Goal: Communication & Community: Answer question/provide support

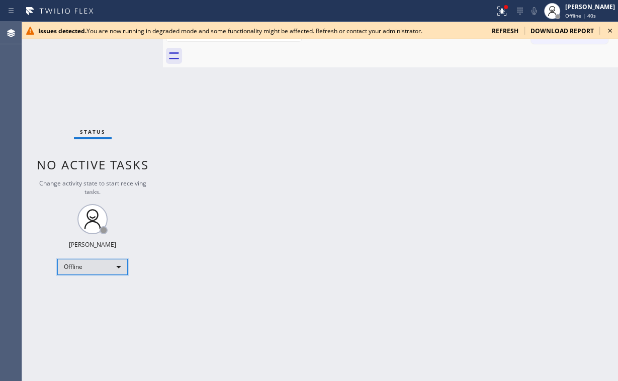
click at [87, 266] on div "Offline" at bounding box center [92, 267] width 70 height 16
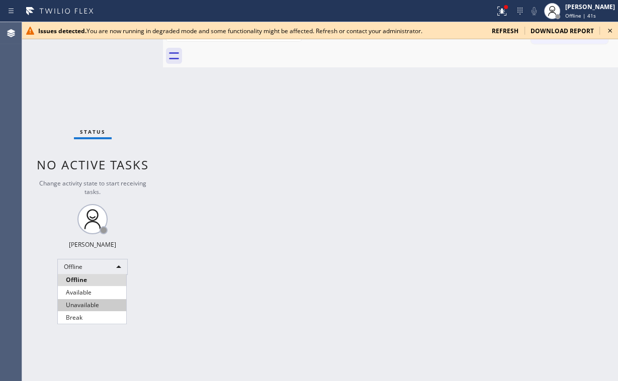
click at [99, 305] on li "Unavailable" at bounding box center [92, 305] width 68 height 12
drag, startPoint x: 284, startPoint y: 248, endPoint x: 363, endPoint y: 162, distance: 116.8
click at [285, 247] on div "Back to Dashboard Change Sender ID Customers Technicians Select a contact Outbo…" at bounding box center [390, 201] width 455 height 359
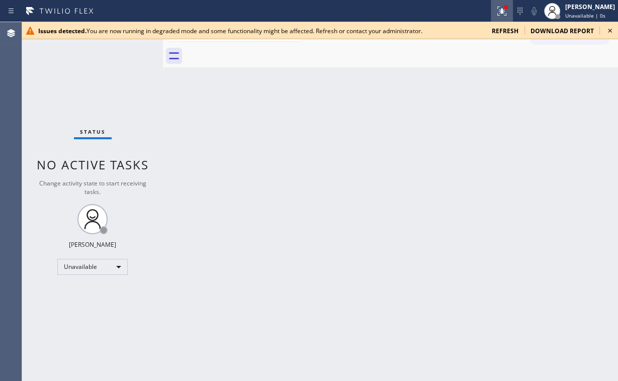
drag, startPoint x: 513, startPoint y: 10, endPoint x: 511, endPoint y: 16, distance: 5.7
click at [508, 10] on icon at bounding box center [502, 11] width 12 height 12
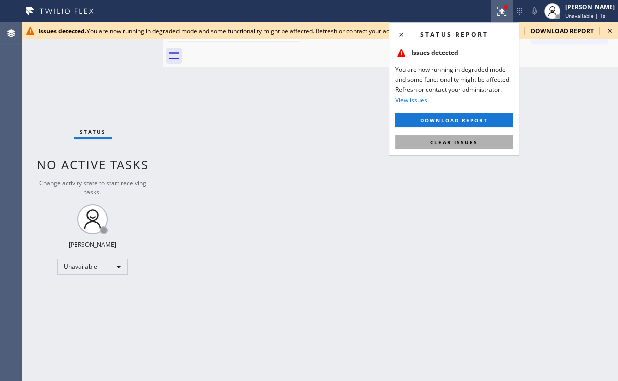
click at [465, 145] on button "Clear issues" at bounding box center [454, 142] width 118 height 14
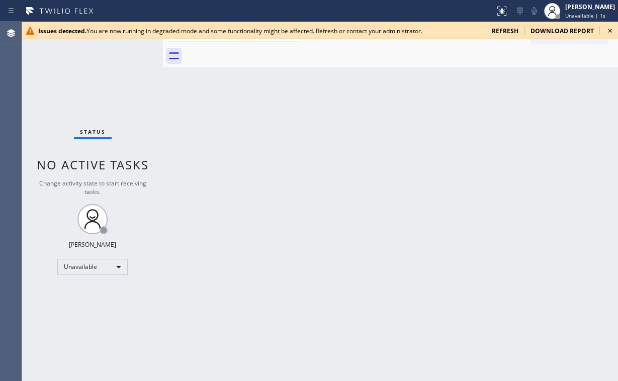
click at [611, 31] on icon at bounding box center [610, 31] width 12 height 12
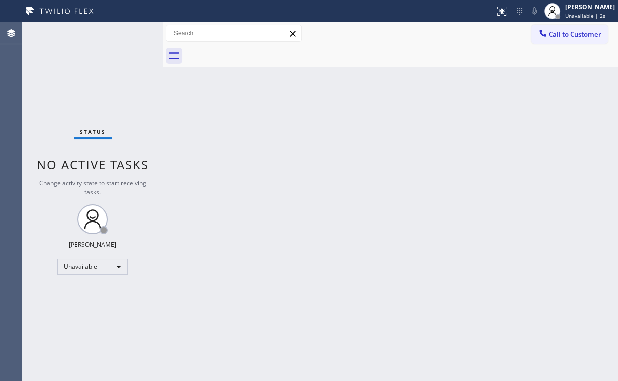
click at [558, 78] on div "Back to Dashboard Change Sender ID Customers Technicians Select a contact Outbo…" at bounding box center [390, 201] width 455 height 359
drag, startPoint x: 222, startPoint y: 107, endPoint x: 464, endPoint y: 69, distance: 244.9
click at [224, 107] on div "Back to Dashboard Change Sender ID Customers Technicians Select a contact Outbo…" at bounding box center [390, 201] width 455 height 359
drag, startPoint x: 584, startPoint y: 39, endPoint x: 570, endPoint y: 42, distance: 14.4
click at [583, 39] on button "Call to Customer" at bounding box center [569, 34] width 77 height 19
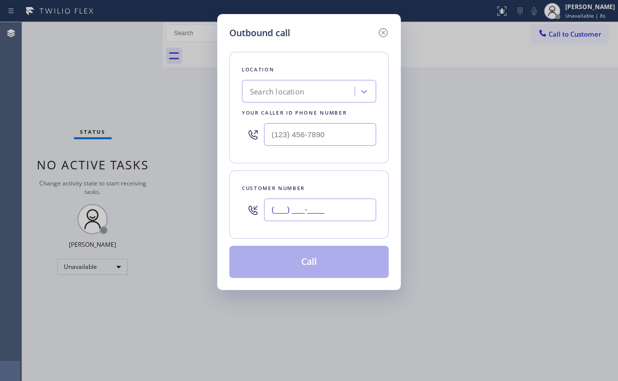
drag, startPoint x: 334, startPoint y: 213, endPoint x: 158, endPoint y: 202, distance: 175.9
click at [158, 202] on div "Outbound call Location Search location Your caller id phone number Customer num…" at bounding box center [309, 190] width 618 height 381
paste input "818) 619-3383"
type input "(818) 619-3383"
drag, startPoint x: 346, startPoint y: 128, endPoint x: 165, endPoint y: 134, distance: 181.2
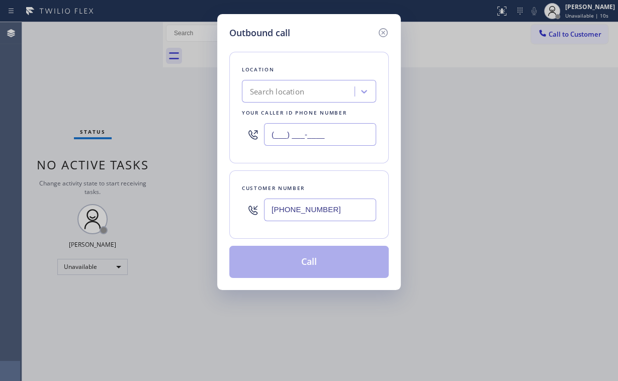
click at [185, 131] on div "Outbound call Location Search location Your caller id phone number (___) ___-__…" at bounding box center [309, 190] width 618 height 381
paste input "818) 619-3383"
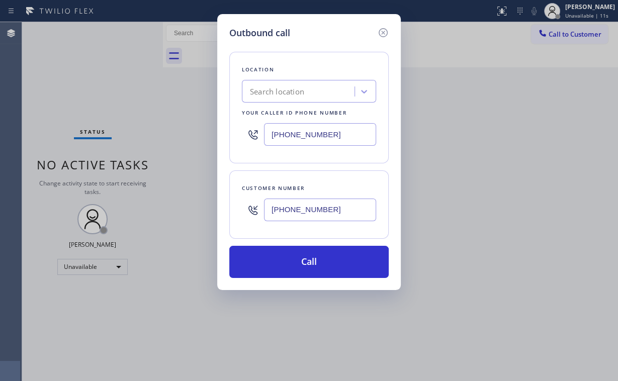
type input "(818) 619-3383"
click at [227, 140] on div "Outbound call Location Search location Your caller id phone number (818) 619-33…" at bounding box center [309, 152] width 184 height 276
drag, startPoint x: 357, startPoint y: 223, endPoint x: 266, endPoint y: 211, distance: 91.4
click at [266, 211] on div "(818) 619-3383" at bounding box center [320, 210] width 112 height 33
click at [342, 203] on input "(818) 619-3383" at bounding box center [320, 210] width 112 height 23
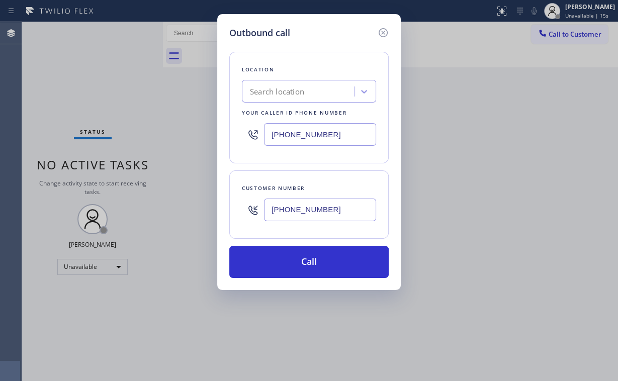
click at [152, 210] on div "Outbound call Location Search location Your caller id phone number (818) 619-33…" at bounding box center [309, 190] width 618 height 381
paste input "408) 221-7536"
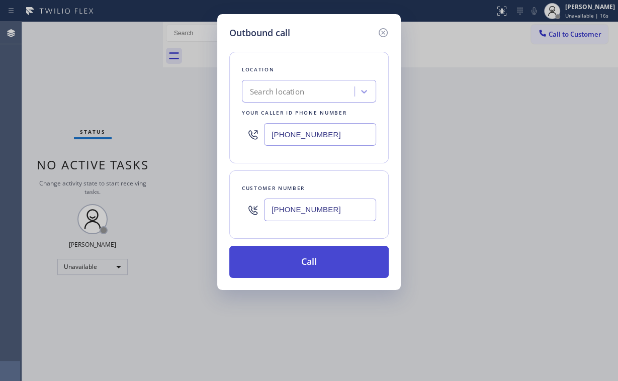
type input "(408) 221-7536"
click at [302, 263] on button "Call" at bounding box center [308, 262] width 159 height 32
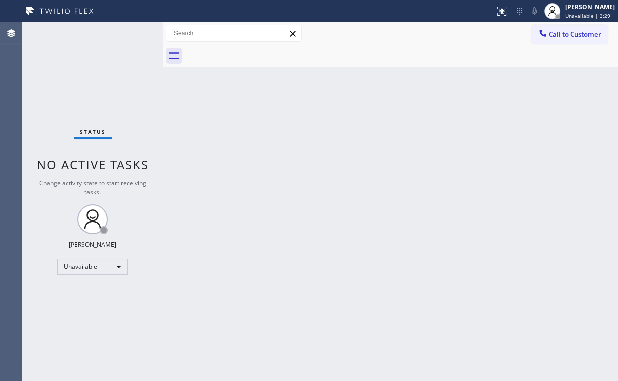
click at [74, 76] on div "Status No active tasks Change activity state to start receiving tasks. Arnold V…" at bounding box center [92, 201] width 141 height 359
click at [252, 145] on div "Back to Dashboard Change Sender ID Customers Technicians Select a contact Outbo…" at bounding box center [390, 201] width 455 height 359
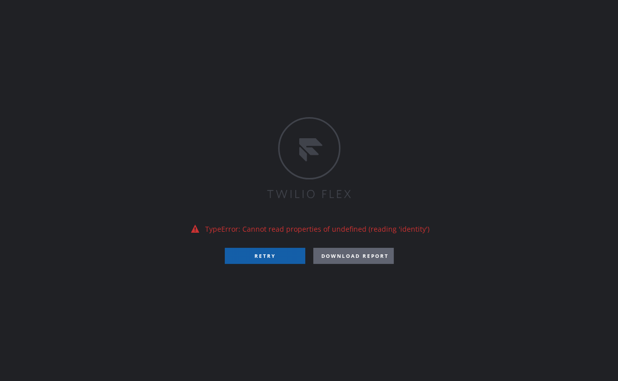
click at [267, 259] on button "RETRY" at bounding box center [265, 256] width 80 height 16
